Goal: Task Accomplishment & Management: Manage account settings

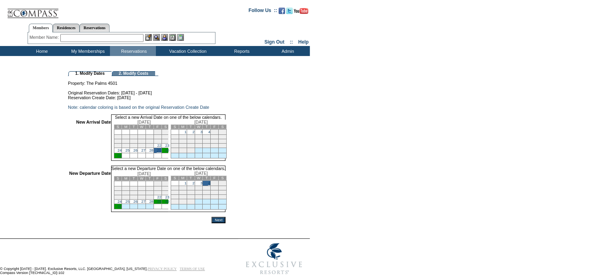
click at [226, 223] on input "Next" at bounding box center [219, 220] width 14 height 6
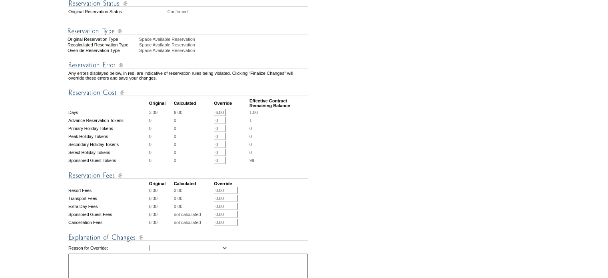
scroll to position [209, 0]
click at [228, 250] on select "Creating Continuous Stay Days Rebooked After Cancellation Editing Occupant Expe…" at bounding box center [188, 247] width 79 height 6
select select "1042"
click at [149, 250] on select "Creating Continuous Stay Days Rebooked After Cancellation Editing Occupant Expe…" at bounding box center [188, 247] width 79 height 6
click at [228, 250] on select "Creating Continuous Stay Days Rebooked After Cancellation Editing Occupant Expe…" at bounding box center [188, 247] width 79 height 6
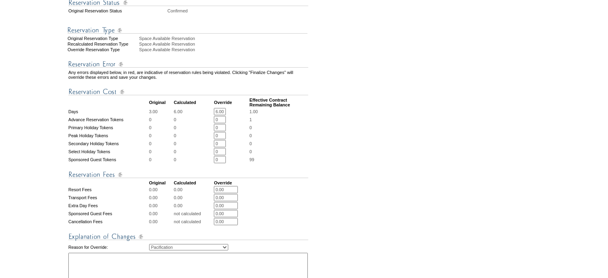
click at [149, 250] on select "Creating Continuous Stay Days Rebooked After Cancellation Editing Occupant Expe…" at bounding box center [188, 247] width 79 height 6
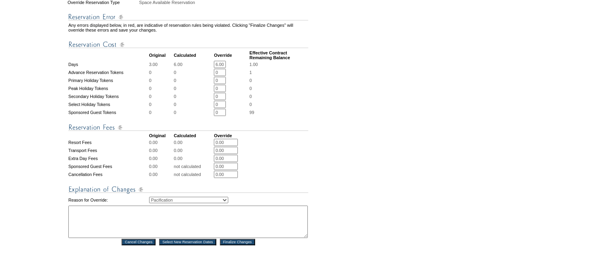
scroll to position [257, 0]
click at [104, 225] on textarea at bounding box center [188, 221] width 240 height 32
type textarea "M"
click at [73, 225] on textarea "Per Ellie M-" at bounding box center [188, 221] width 240 height 32
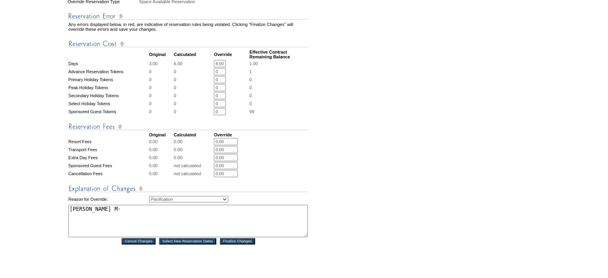
paste textarea "We amended Emily Humphreys stay to accommodate them from inconvenience and movi…"
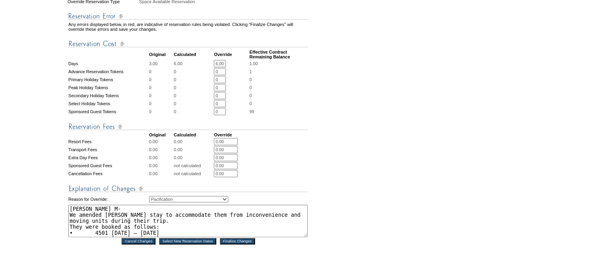
scroll to position [30, 0]
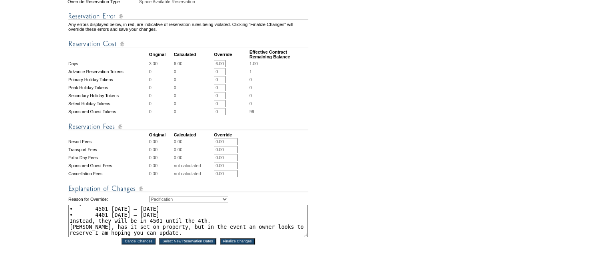
click at [178, 235] on textarea "Per Ellie M- We amended Emily Humphreys stay to accommodate them from inconveni…" at bounding box center [188, 221] width 240 height 32
type textarea "Per Ellie M- We amended Emily Humphreys stay to accommodate them from inconveni…"
click at [234, 244] on input "Finalize Changes" at bounding box center [237, 241] width 35 height 6
